Goal: Check status: Check status

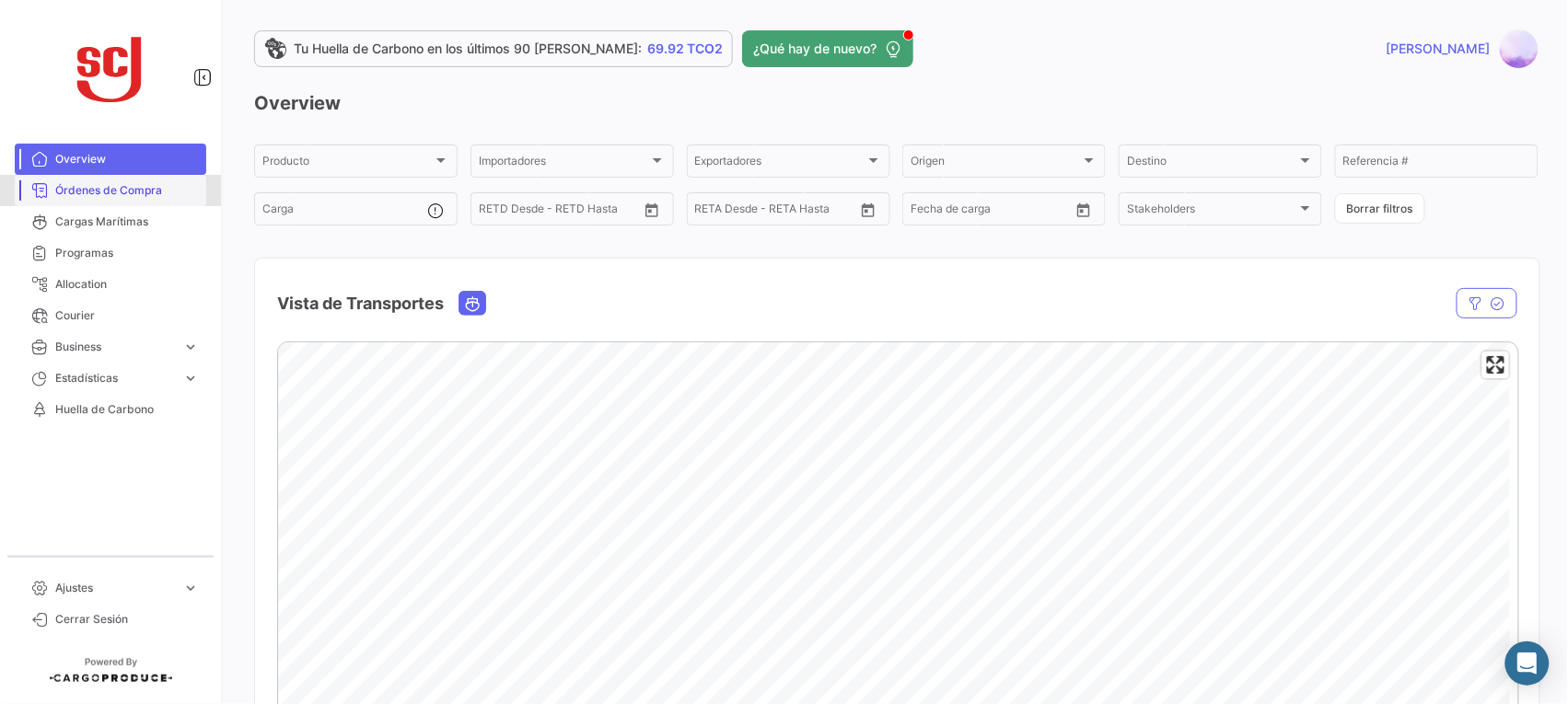
click at [116, 200] on link "Órdenes de Compra" at bounding box center [110, 191] width 192 height 32
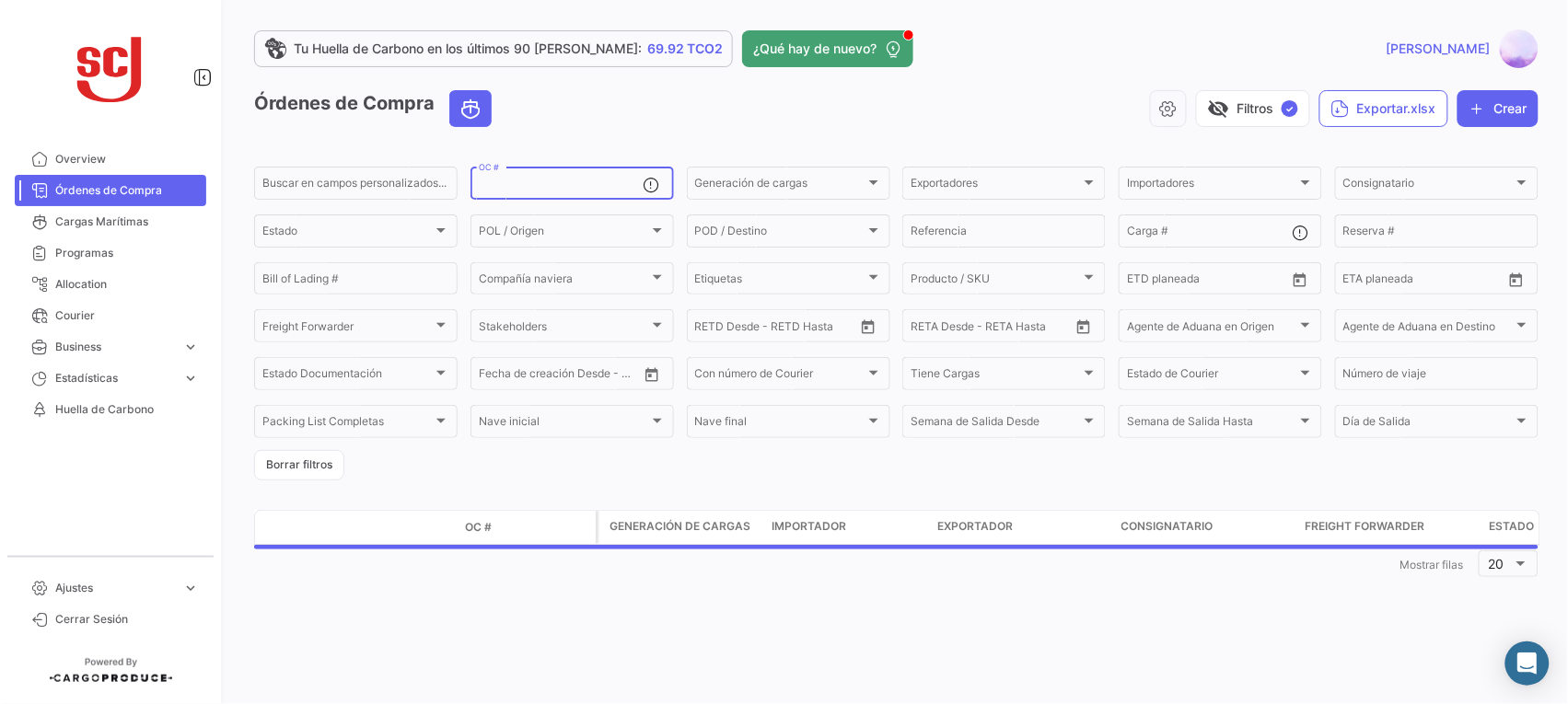
click at [566, 182] on input "OC #" at bounding box center [562, 185] width 165 height 12
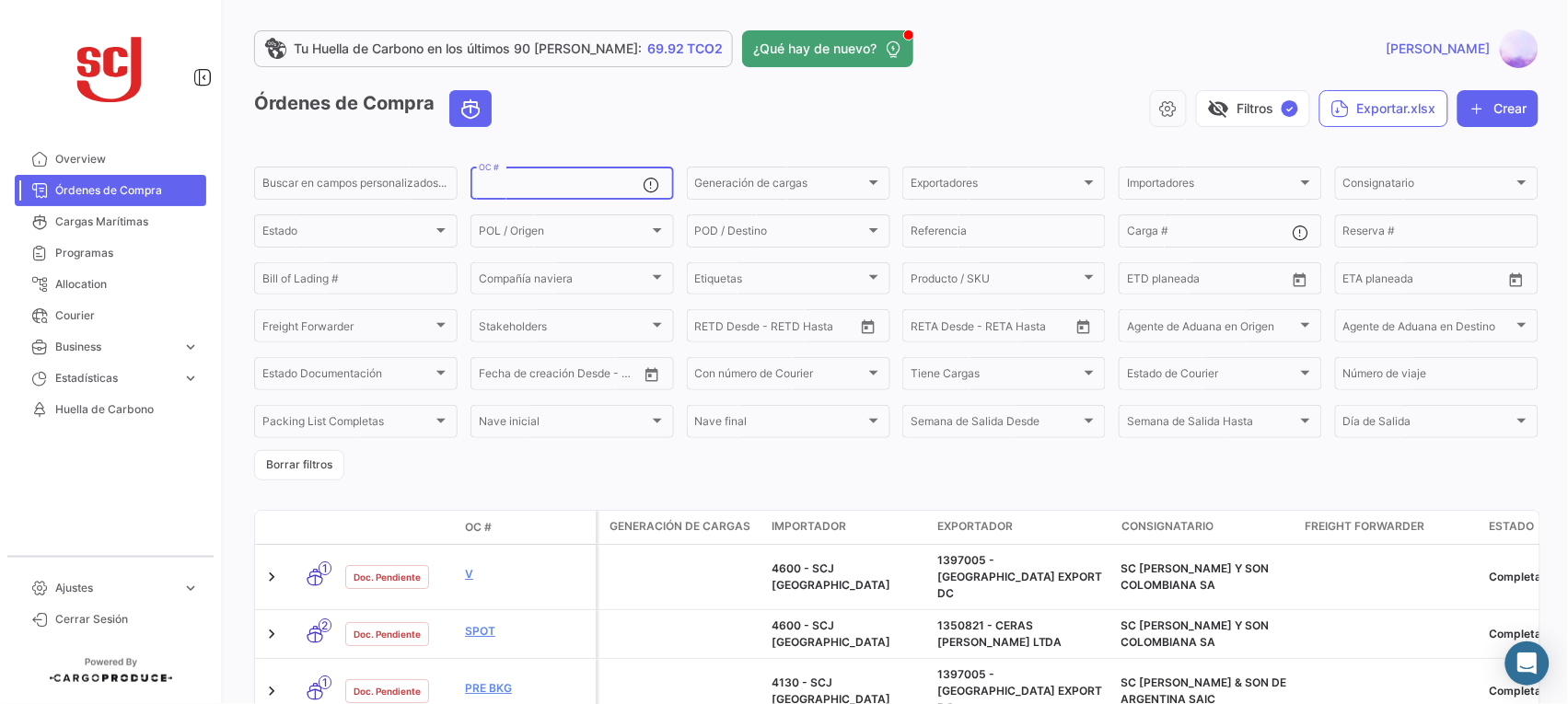
click at [526, 184] on input "OC #" at bounding box center [562, 185] width 165 height 12
click at [513, 180] on input "OC #" at bounding box center [562, 185] width 165 height 12
paste input "4302337325"
type input "4302337325"
